Goal: Communication & Community: Answer question/provide support

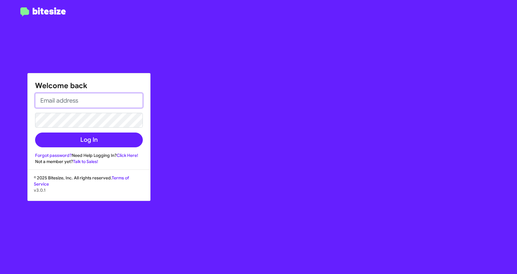
type input "[EMAIL_ADDRESS][DOMAIN_NAME]"
click at [100, 149] on div "Welcome back [EMAIL_ADDRESS][DOMAIN_NAME] Log In Forgot password? Need Help Log…" at bounding box center [89, 118] width 123 height 91
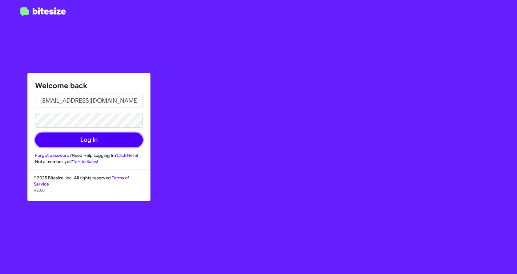
click at [110, 139] on button "Log In" at bounding box center [89, 139] width 108 height 15
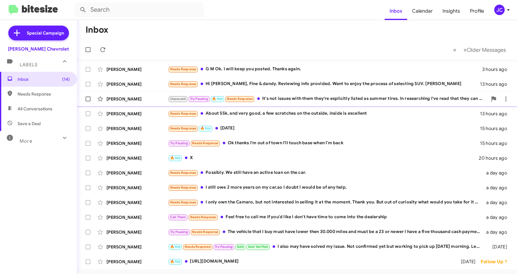
click at [299, 99] on div "Unpaused Try Pausing 🔥 Hot Needs Response It's not issues with them they're exp…" at bounding box center [328, 98] width 320 height 7
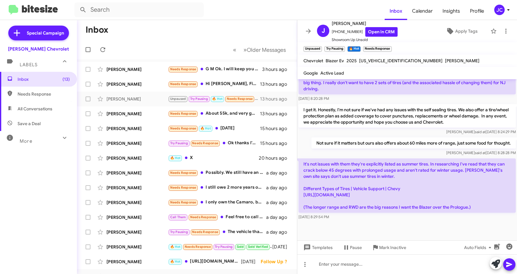
scroll to position [430, 0]
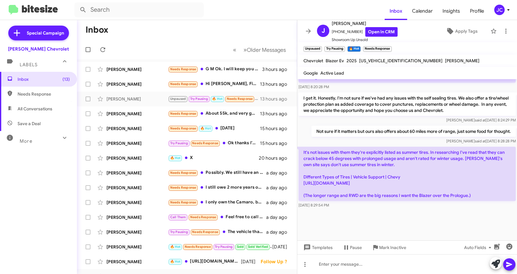
click at [393, 219] on div at bounding box center [407, 224] width 220 height 31
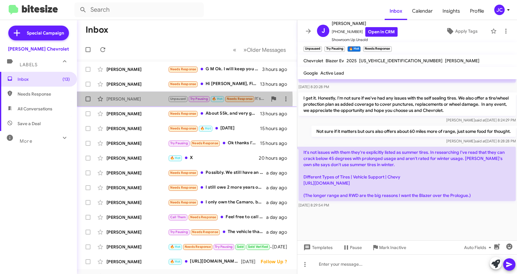
click at [126, 101] on div "[PERSON_NAME]" at bounding box center [138, 99] width 62 height 6
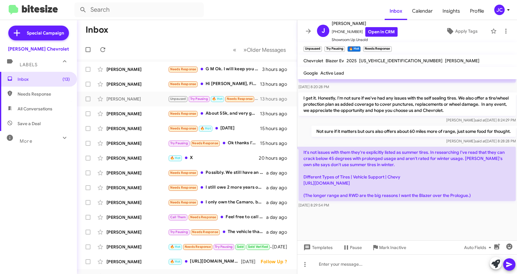
click at [223, 33] on mat-toolbar-row "Inbox" at bounding box center [187, 30] width 220 height 20
